Goal: Transaction & Acquisition: Purchase product/service

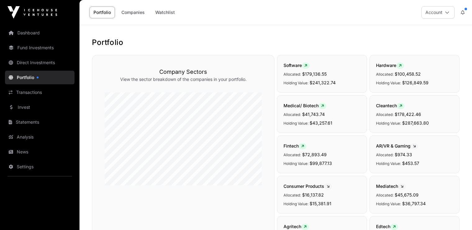
scroll to position [155, 0]
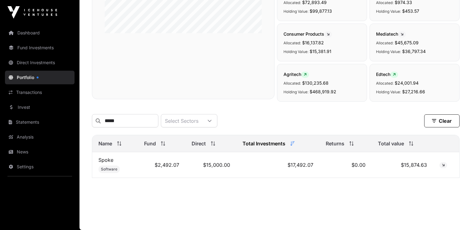
click at [26, 106] on link "Invest" at bounding box center [40, 108] width 70 height 14
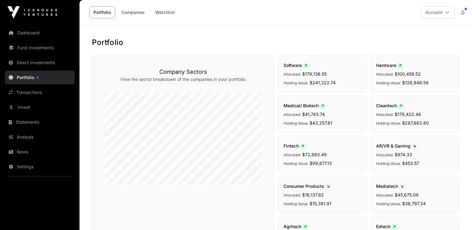
scroll to position [155, 0]
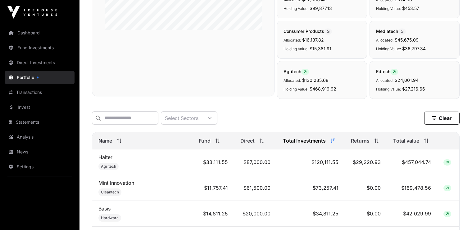
click at [26, 106] on link "Invest" at bounding box center [40, 108] width 70 height 14
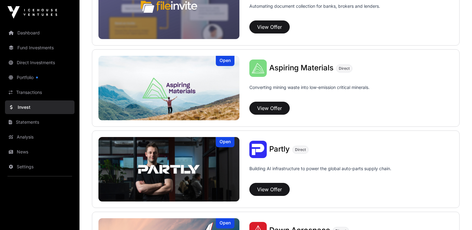
scroll to position [274, 0]
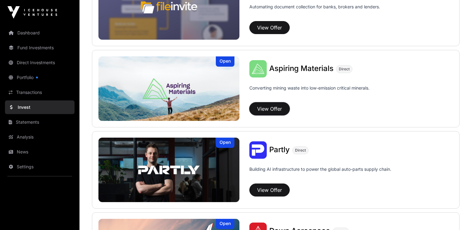
click at [272, 106] on button "View Offer" at bounding box center [269, 108] width 40 height 13
click at [271, 188] on button "View Offer" at bounding box center [269, 190] width 40 height 13
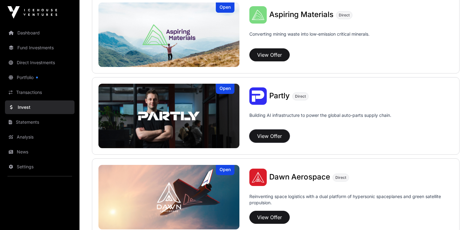
scroll to position [354, 0]
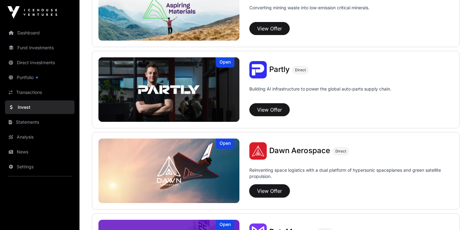
click at [271, 188] on button "View Offer" at bounding box center [269, 191] width 40 height 13
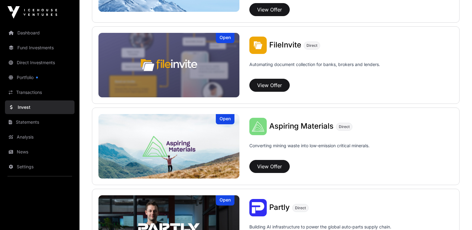
scroll to position [215, 0]
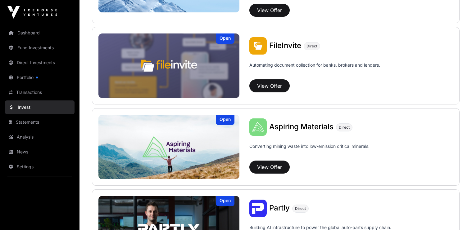
click at [27, 151] on link "News" at bounding box center [40, 152] width 70 height 14
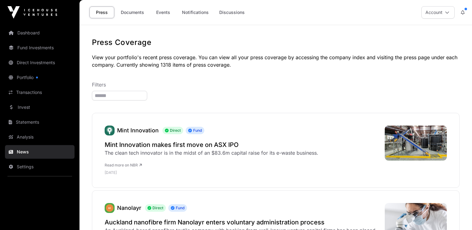
click at [128, 13] on link "Documents" at bounding box center [132, 13] width 31 height 12
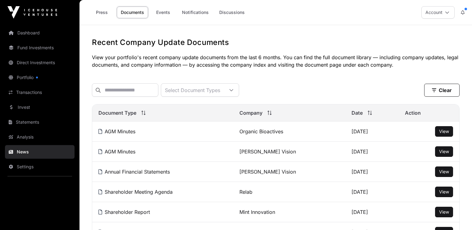
click at [28, 34] on link "Dashboard" at bounding box center [40, 33] width 70 height 14
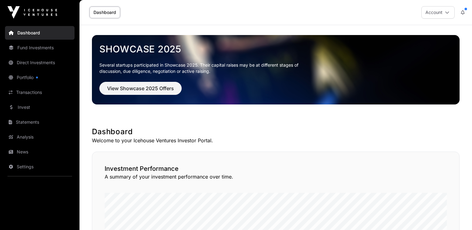
scroll to position [77, 0]
